Goal: Information Seeking & Learning: Compare options

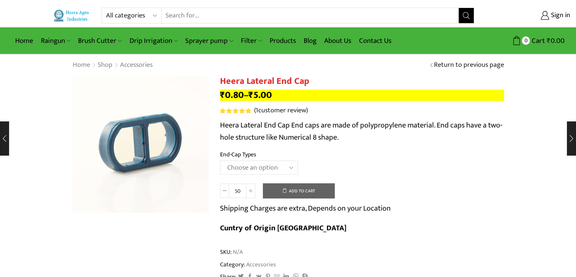
click at [209, 16] on input "Search input" at bounding box center [310, 15] width 297 height 15
type input "weed"
click at [459, 8] on button "Search" at bounding box center [466, 15] width 15 height 15
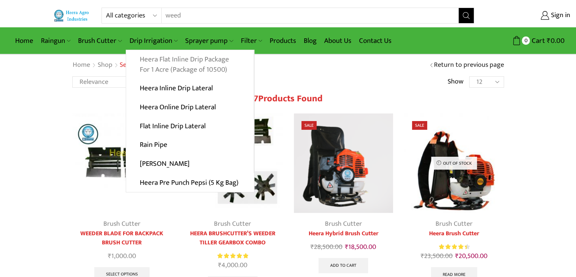
click at [166, 62] on link "Heera Flat Inline Drip Package For 1 Acre (Package of 10500)" at bounding box center [190, 64] width 128 height 29
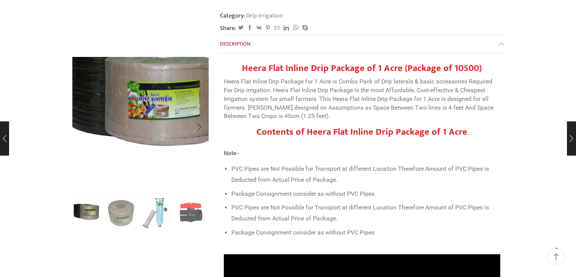
scroll to position [152, 0]
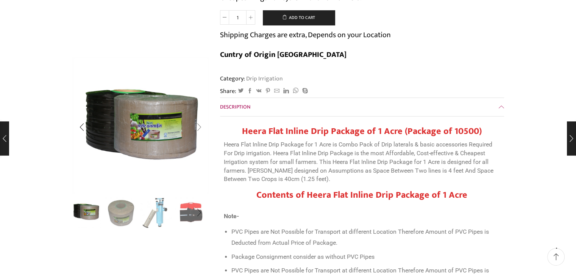
click at [200, 129] on div "Next slide" at bounding box center [199, 126] width 19 height 19
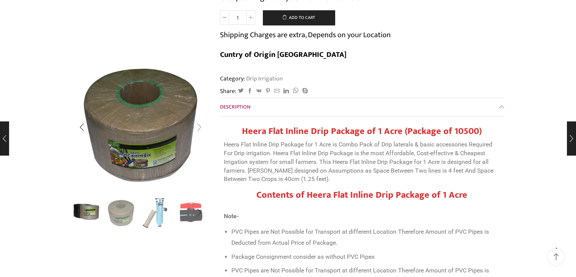
click at [200, 129] on div "Next slide" at bounding box center [199, 126] width 19 height 19
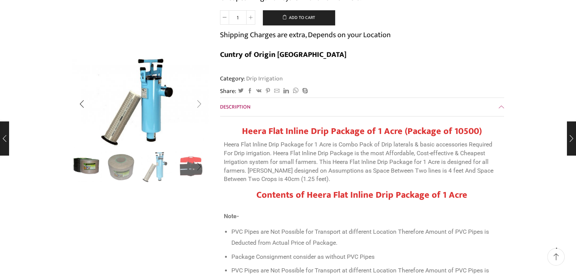
click at [201, 105] on div "Next slide" at bounding box center [199, 104] width 19 height 19
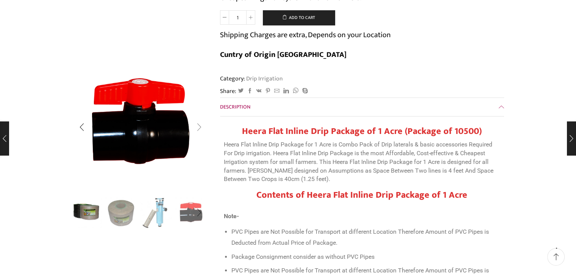
click at [200, 129] on div "Next slide" at bounding box center [199, 126] width 19 height 19
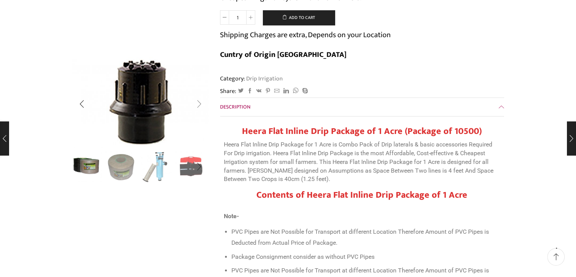
click at [200, 106] on div "Next slide" at bounding box center [199, 104] width 19 height 19
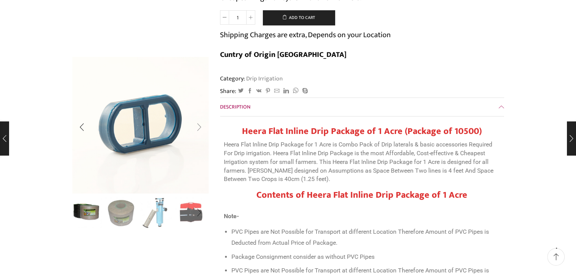
click at [201, 126] on div "Next slide" at bounding box center [199, 126] width 19 height 19
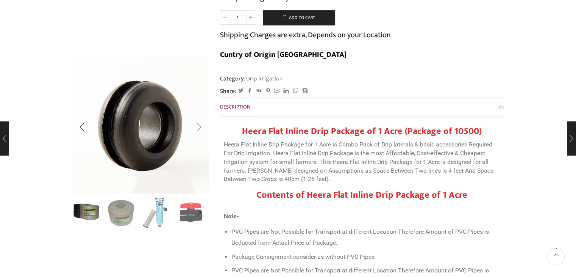
click at [201, 126] on div "Next slide" at bounding box center [199, 126] width 19 height 19
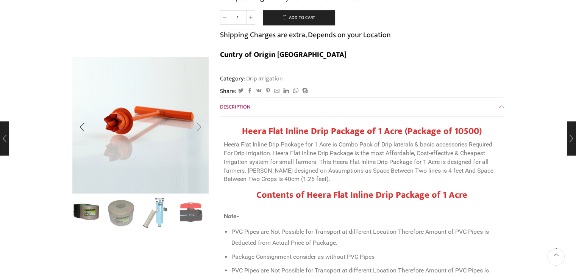
click at [201, 126] on div "Next slide" at bounding box center [199, 126] width 19 height 19
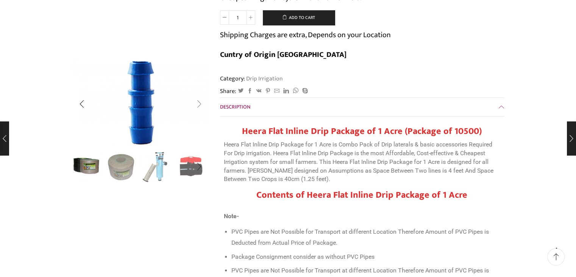
click at [200, 106] on div "Next slide" at bounding box center [199, 104] width 19 height 19
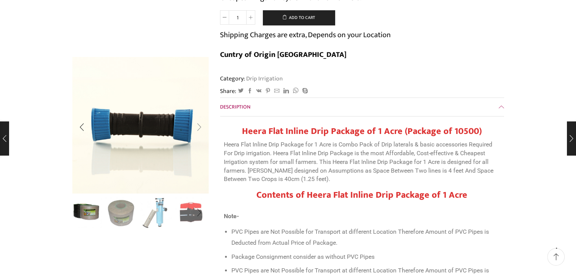
click at [199, 129] on div "Next slide" at bounding box center [199, 126] width 19 height 19
click at [198, 127] on div "Next slide" at bounding box center [199, 126] width 19 height 19
click at [199, 127] on div "Next slide" at bounding box center [199, 126] width 19 height 19
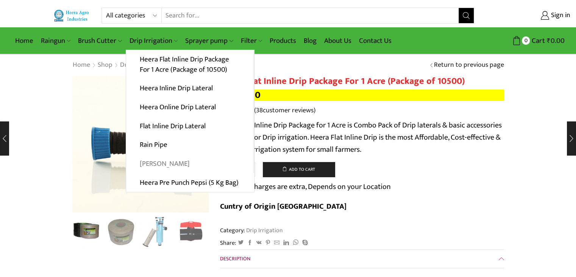
click at [158, 163] on link "[PERSON_NAME]" at bounding box center [190, 163] width 128 height 19
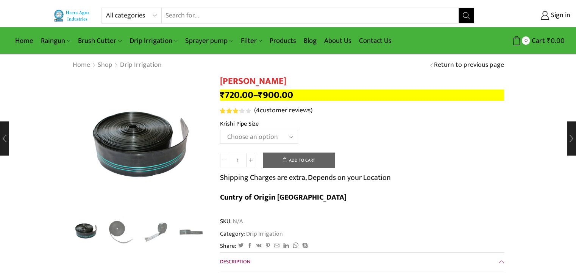
click at [286, 137] on select "Choose an option 10 Kg - 300'ft 8 Kg - 200'ft" at bounding box center [259, 137] width 78 height 14
click at [220, 130] on select "Choose an option 10 Kg - 300'ft 8 Kg - 200'ft" at bounding box center [259, 137] width 78 height 14
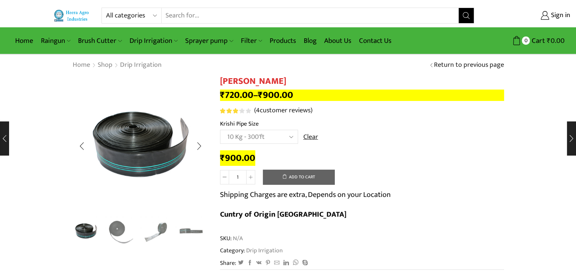
click at [196, 233] on img "4 / 4" at bounding box center [190, 230] width 31 height 31
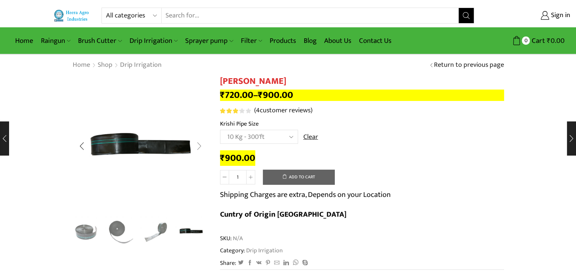
click at [202, 147] on div "Next slide" at bounding box center [199, 145] width 19 height 19
click at [197, 147] on div "Next slide" at bounding box center [199, 145] width 19 height 19
click at [199, 147] on div "Next slide" at bounding box center [199, 145] width 19 height 19
click at [252, 137] on select "Choose an option 10 Kg - 300'ft 8 Kg - 200'ft" at bounding box center [259, 137] width 78 height 14
select select "8-kg-200ft"
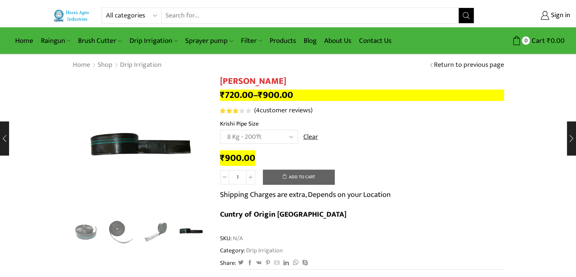
click at [220, 130] on select "Choose an option 10 Kg - 300'ft 8 Kg - 200'ft" at bounding box center [259, 137] width 78 height 14
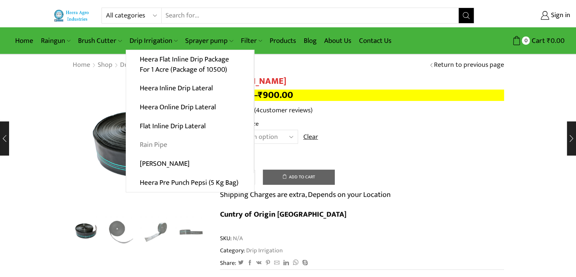
click at [162, 145] on link "Rain Pipe" at bounding box center [190, 144] width 128 height 19
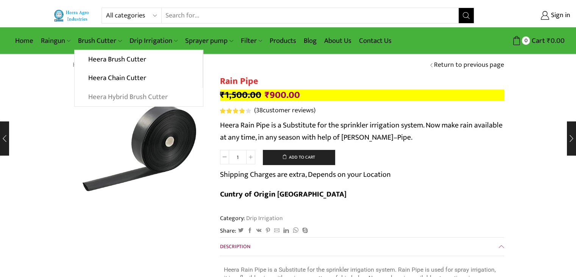
click at [129, 94] on link "Heera Hybrid Brush Cutter" at bounding box center [139, 97] width 128 height 19
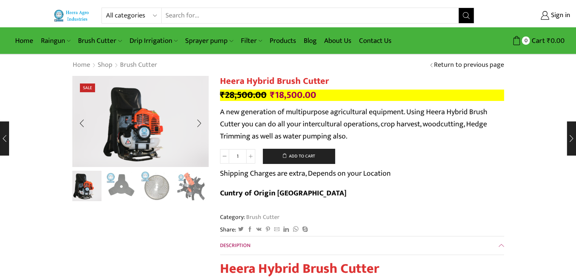
click at [200, 187] on div "Next slide" at bounding box center [199, 186] width 19 height 19
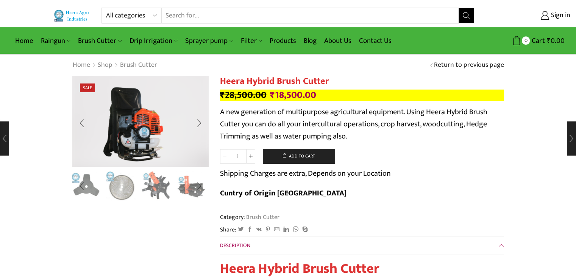
click at [160, 188] on img "4 / 10" at bounding box center [156, 184] width 31 height 31
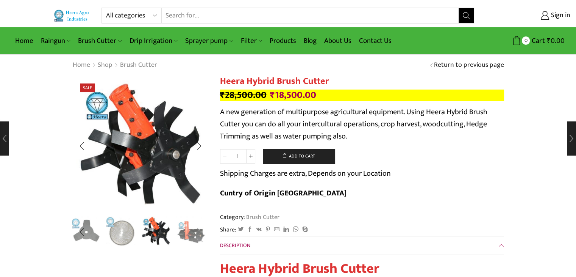
click at [196, 233] on div "Next slide" at bounding box center [199, 231] width 19 height 19
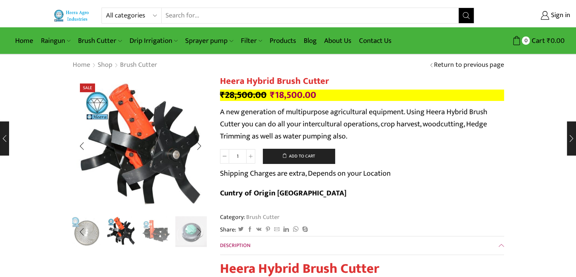
click at [161, 234] on img "5 / 10" at bounding box center [156, 230] width 31 height 31
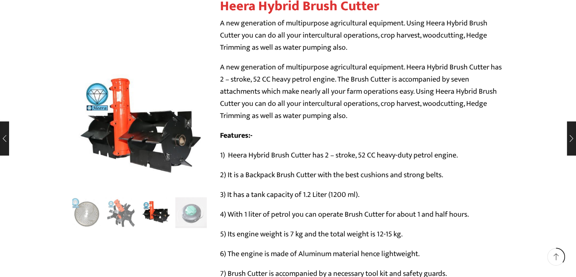
scroll to position [379, 0]
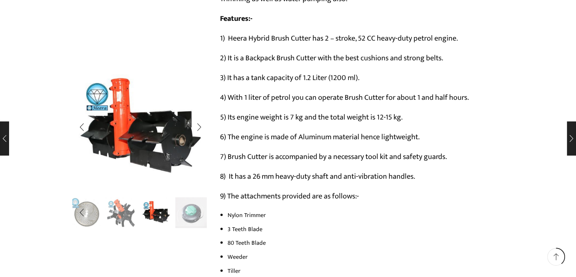
click at [192, 218] on div "Next slide" at bounding box center [199, 212] width 19 height 19
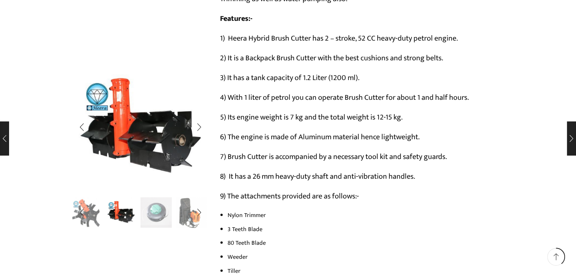
click at [163, 213] on img "6 / 10" at bounding box center [156, 211] width 31 height 31
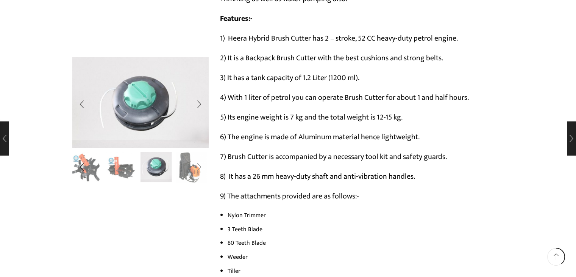
click at [191, 174] on div "Next slide" at bounding box center [199, 167] width 19 height 19
click at [182, 176] on img "7 / 10" at bounding box center [190, 165] width 31 height 31
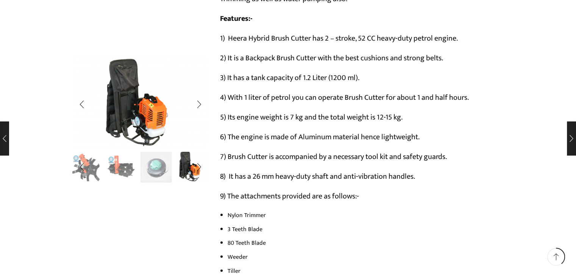
click at [120, 174] on img "5 / 10" at bounding box center [120, 165] width 31 height 31
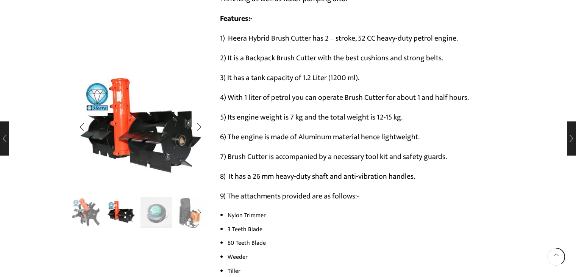
click at [92, 217] on img "4 / 10" at bounding box center [85, 211] width 31 height 31
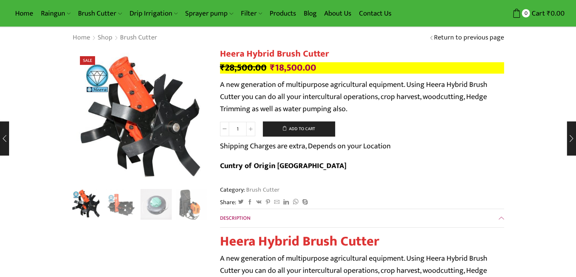
scroll to position [0, 0]
